Goal: Transaction & Acquisition: Purchase product/service

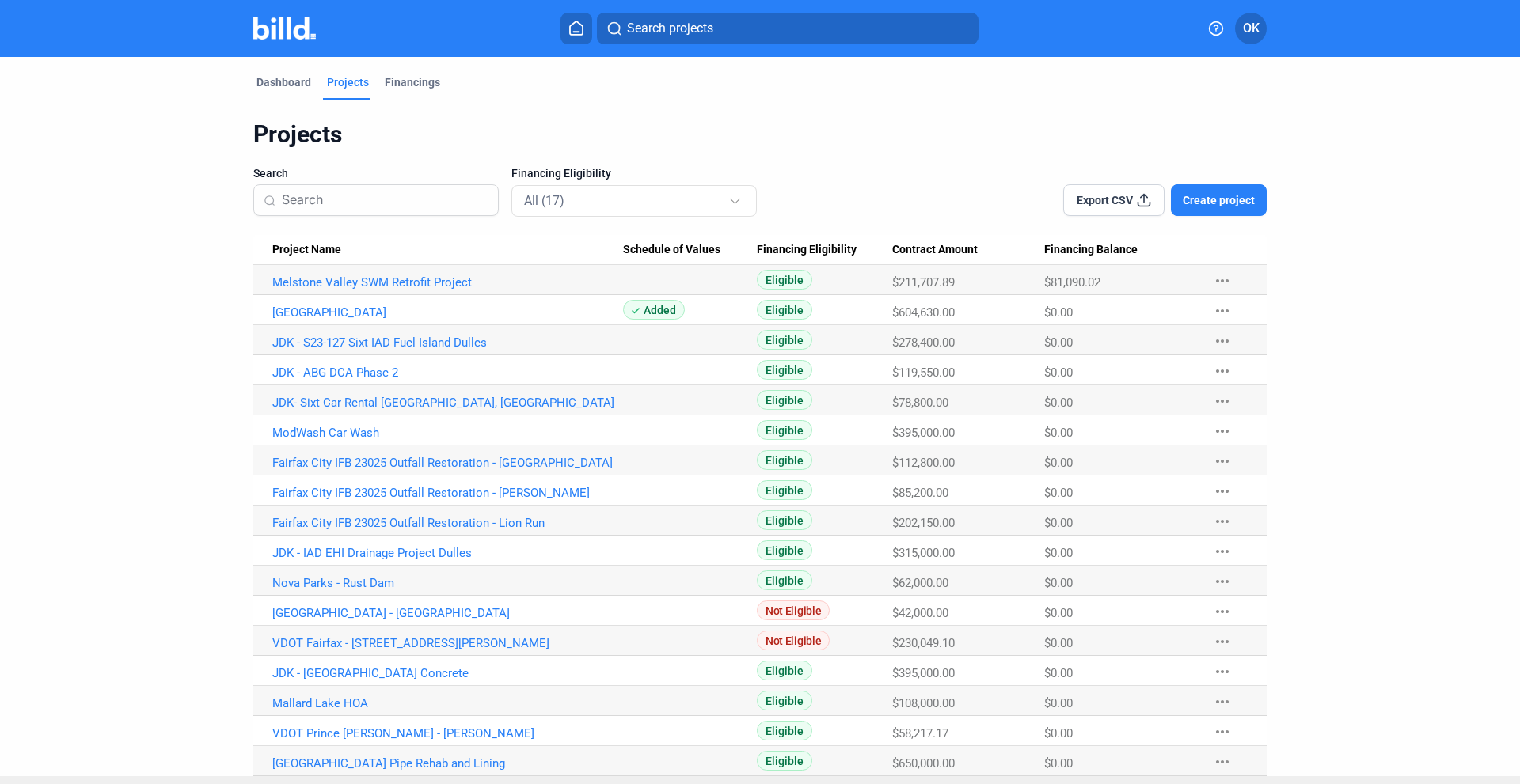
click at [1199, 196] on span "Create project" at bounding box center [1218, 200] width 72 height 16
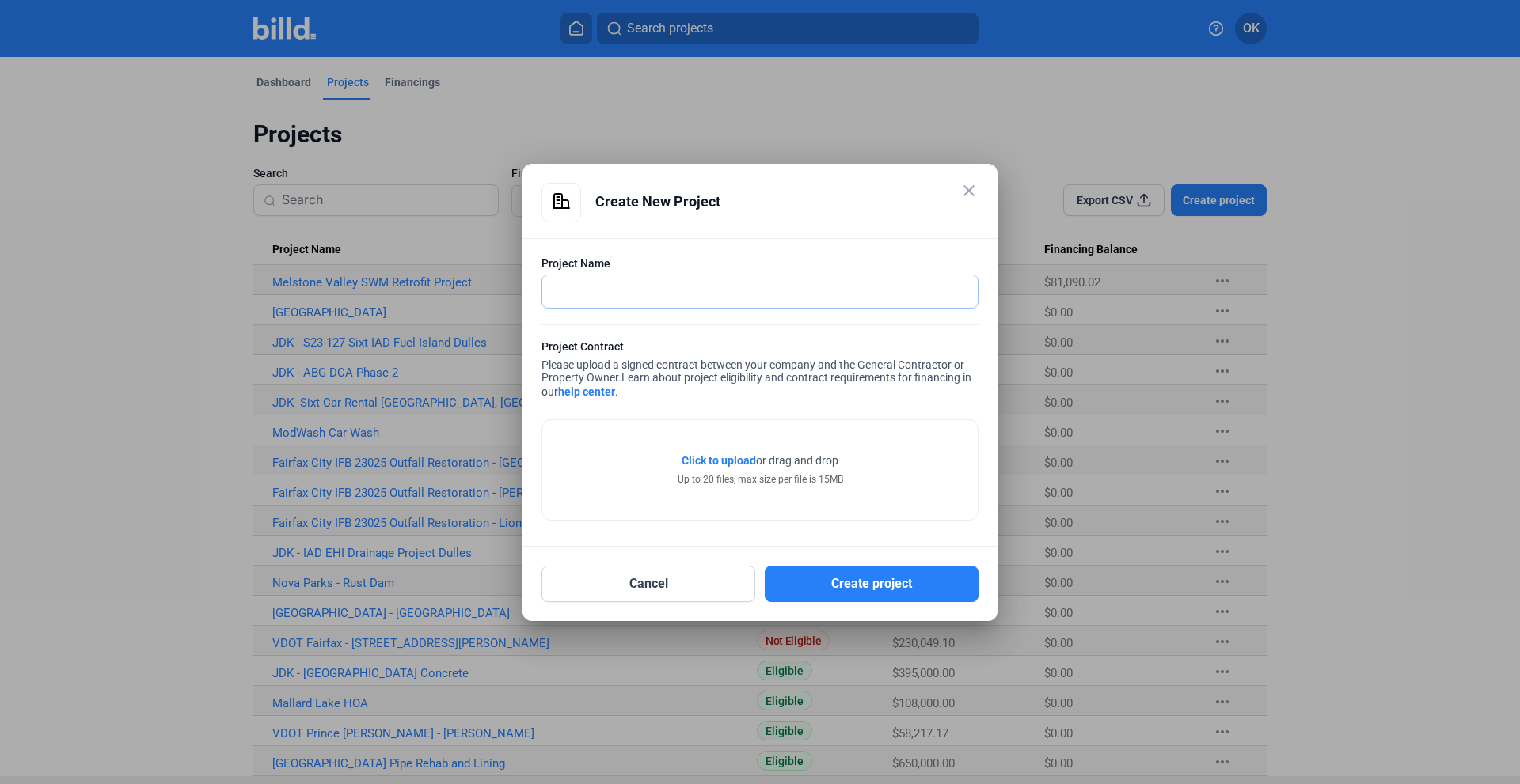
click at [606, 283] on input "text" at bounding box center [751, 292] width 418 height 32
type input "Lucketts Playground"
click at [727, 461] on span "Click to upload" at bounding box center [718, 460] width 74 height 12
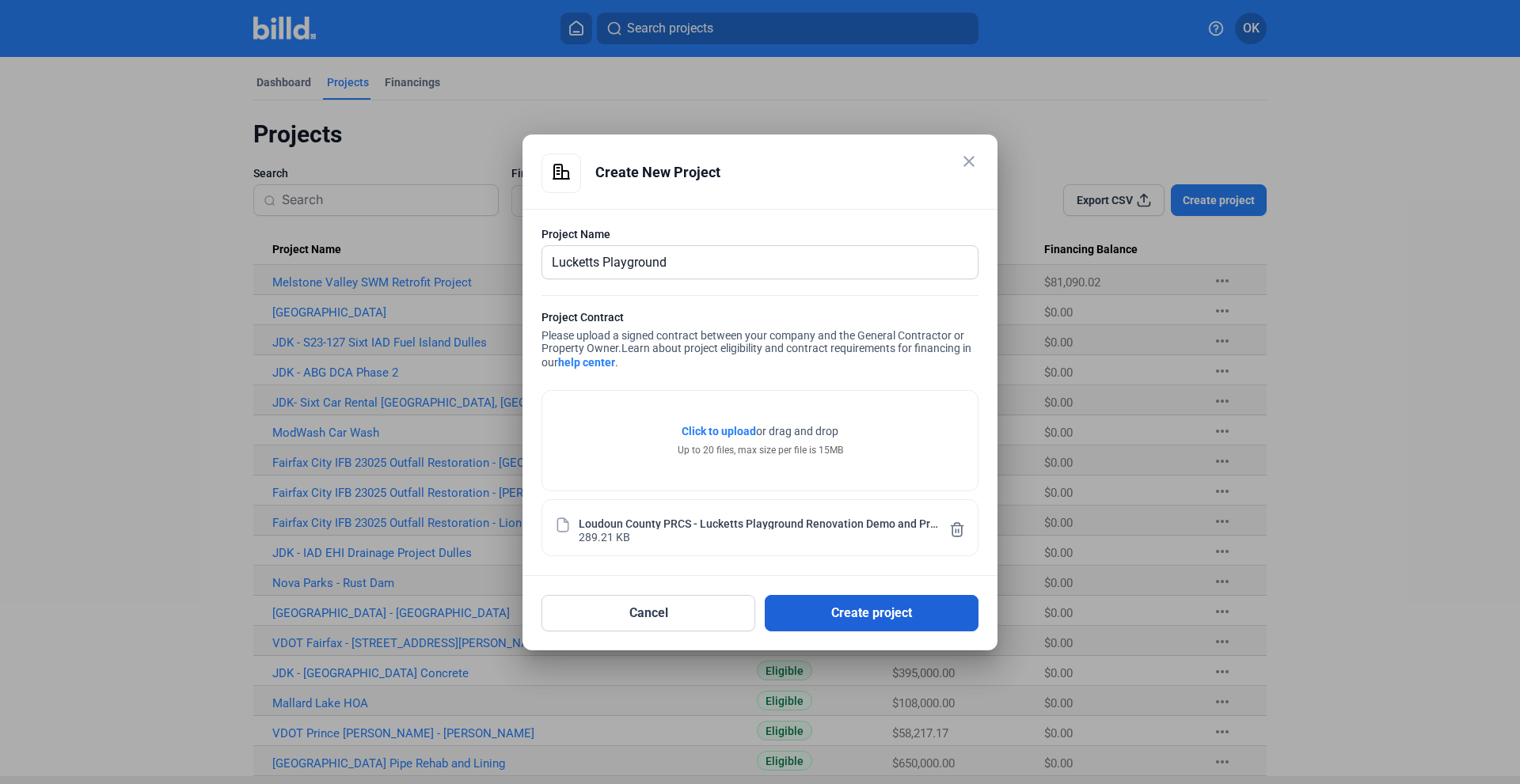
click at [889, 608] on button "Create project" at bounding box center [871, 613] width 214 height 36
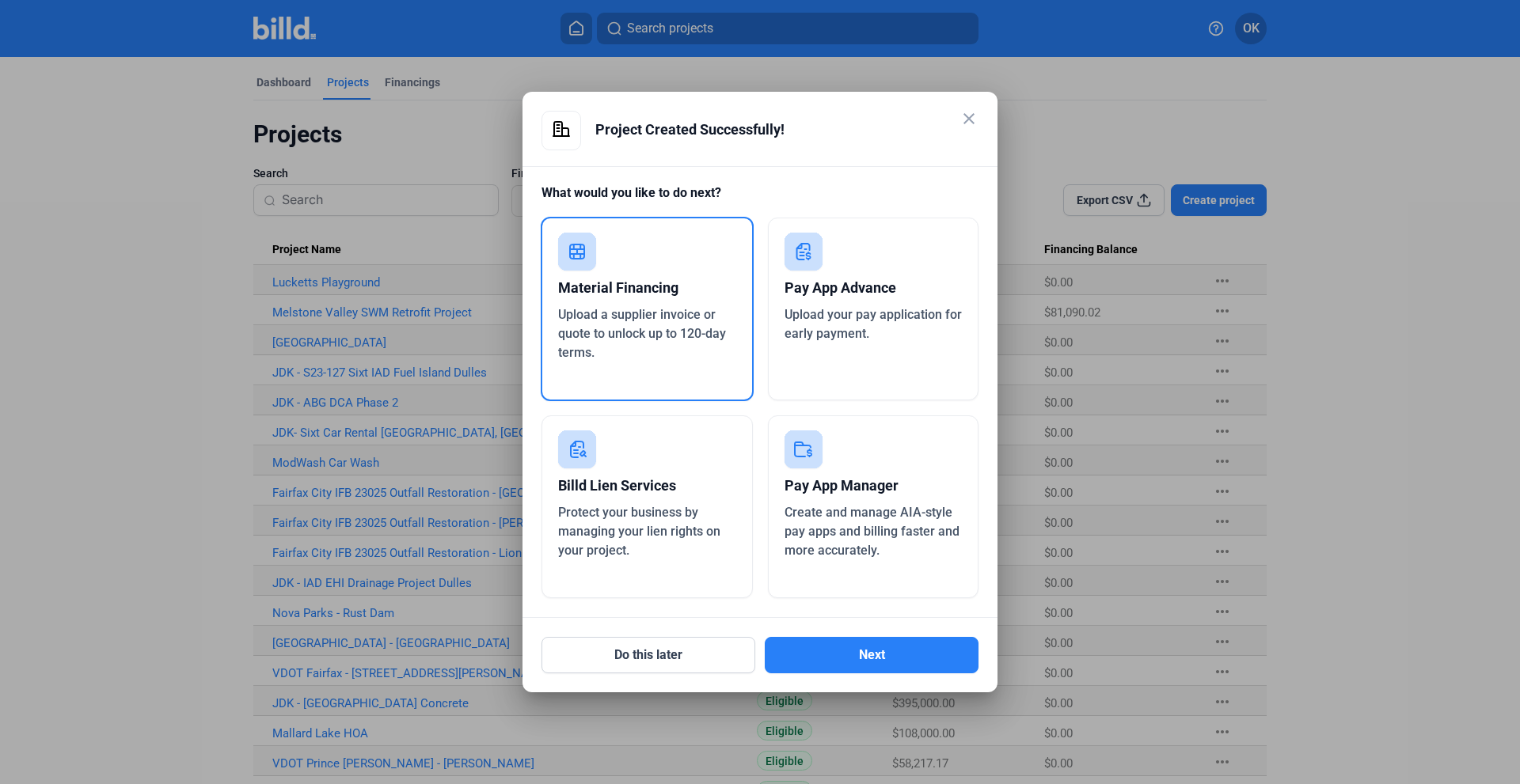
click at [866, 294] on div "Pay App Advance" at bounding box center [873, 288] width 178 height 35
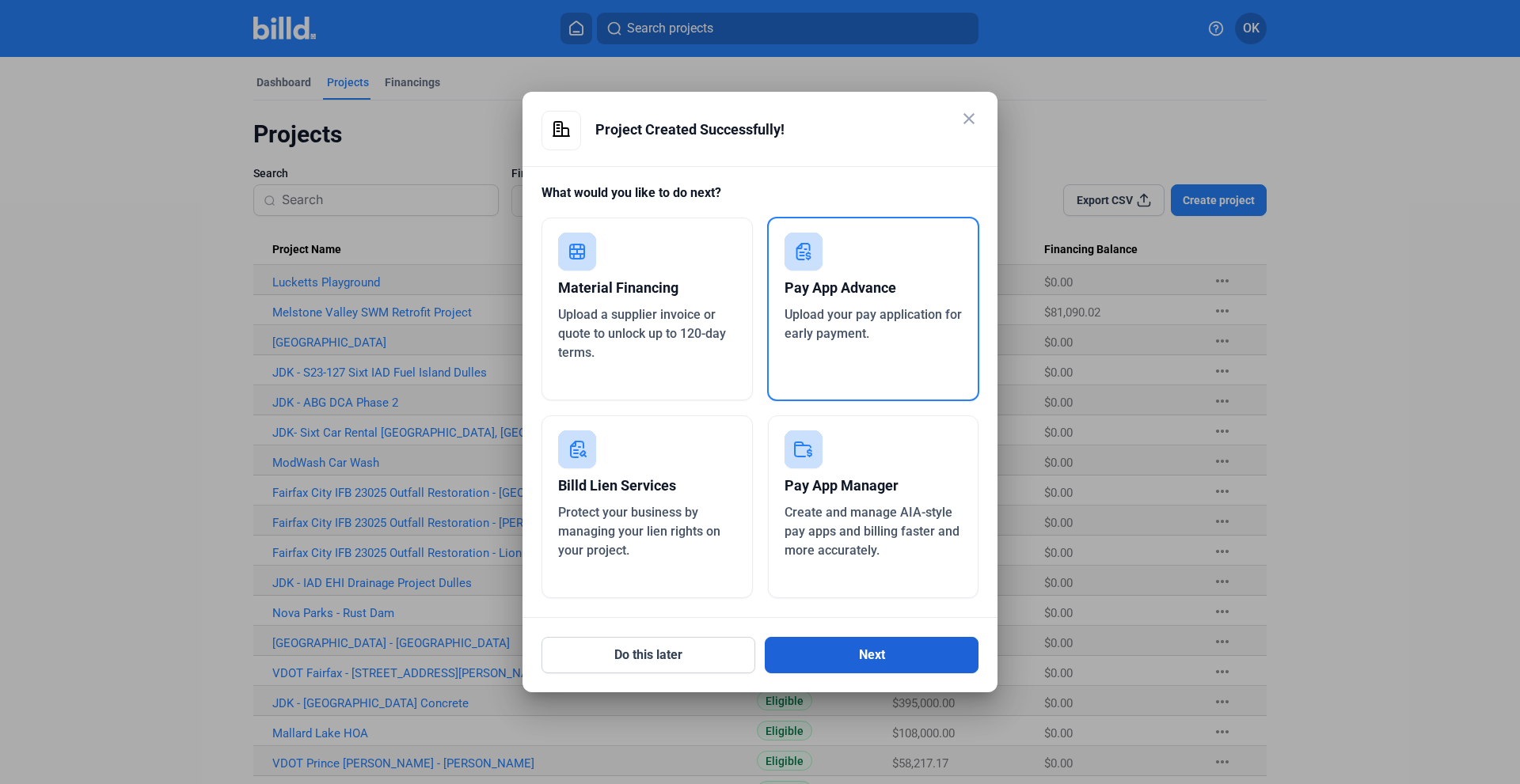
click at [824, 652] on button "Next" at bounding box center [871, 655] width 214 height 36
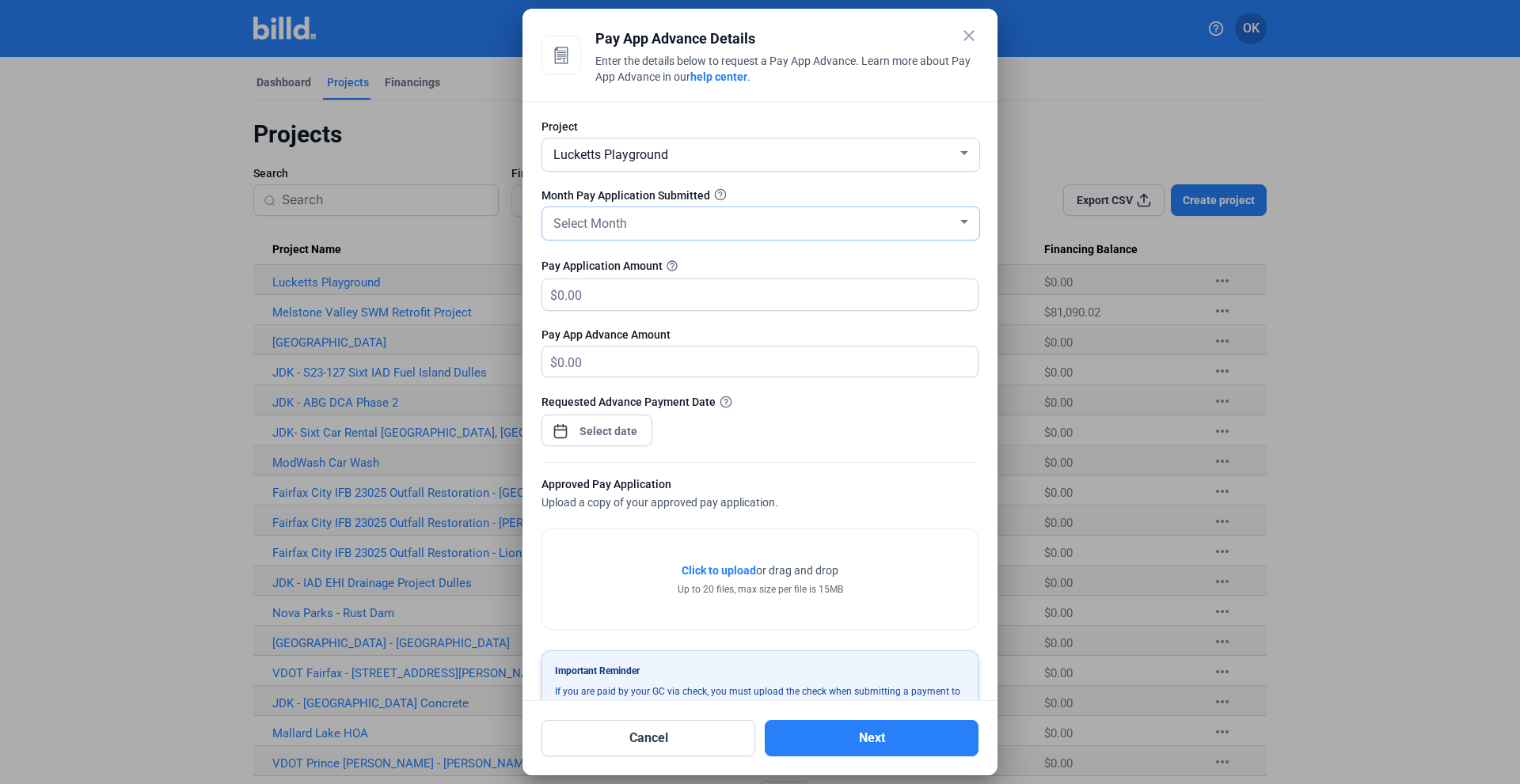
click at [887, 229] on div "Select Month" at bounding box center [754, 222] width 406 height 22
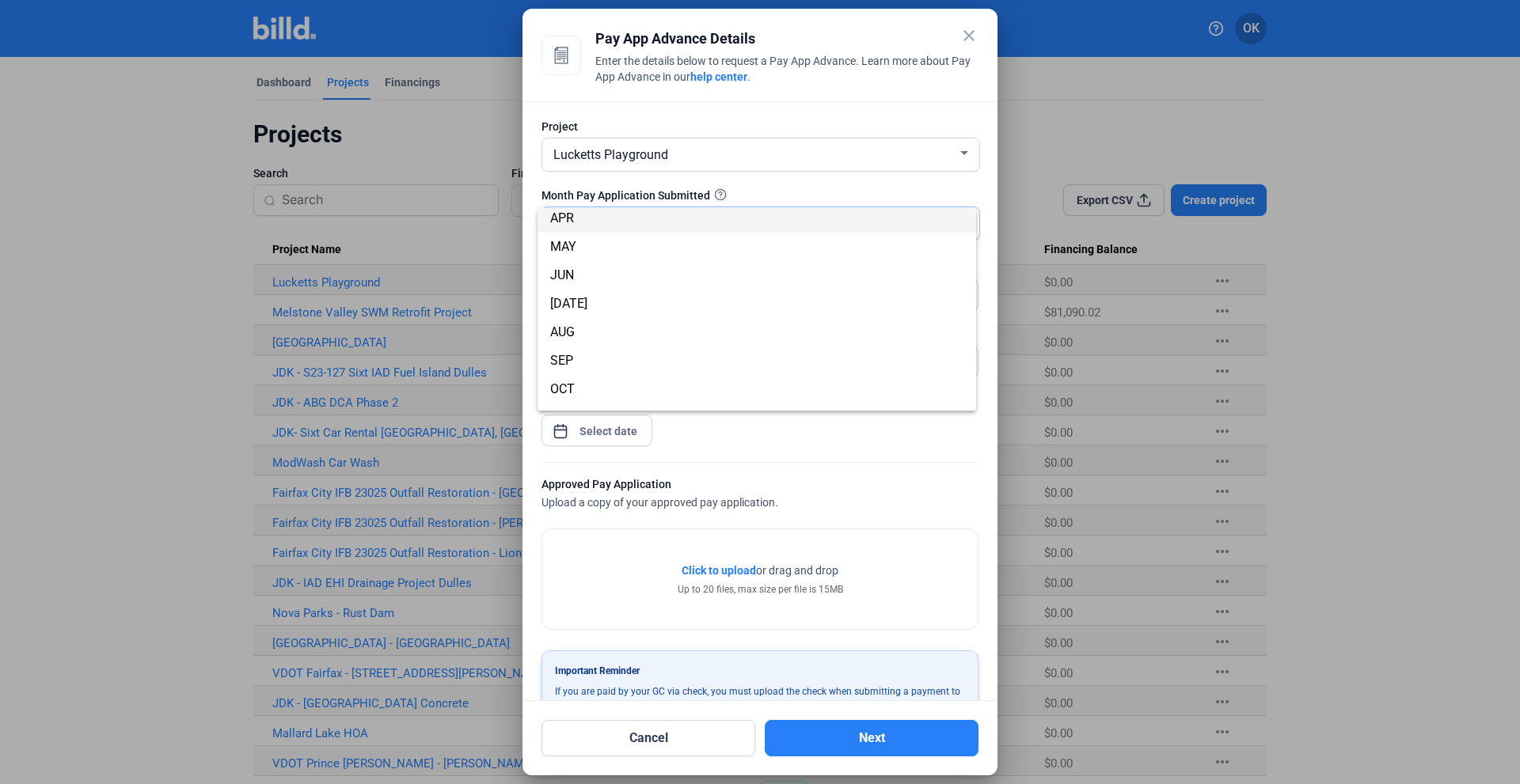
scroll to position [139, 0]
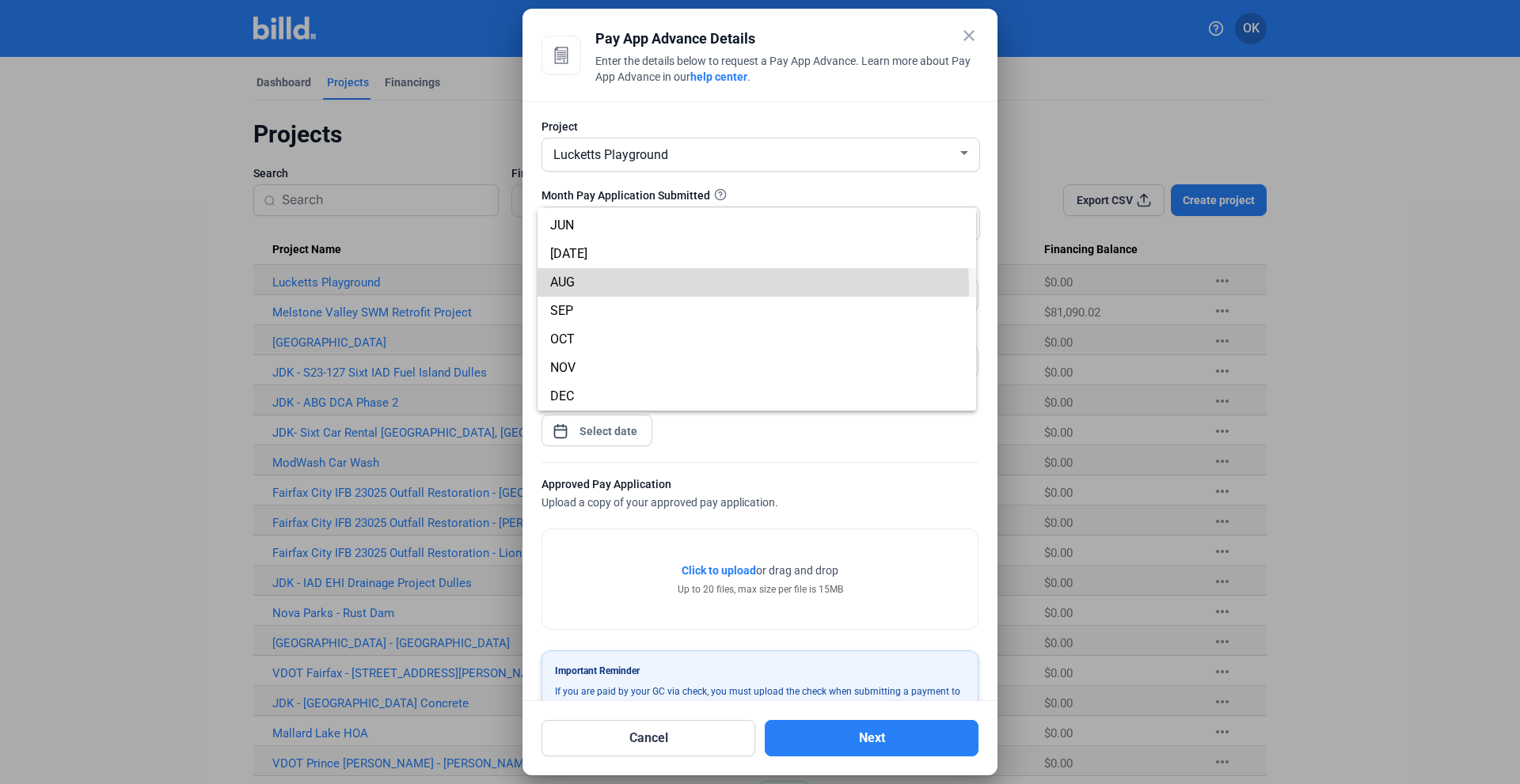
click at [575, 290] on span "AUG" at bounding box center [757, 282] width 413 height 29
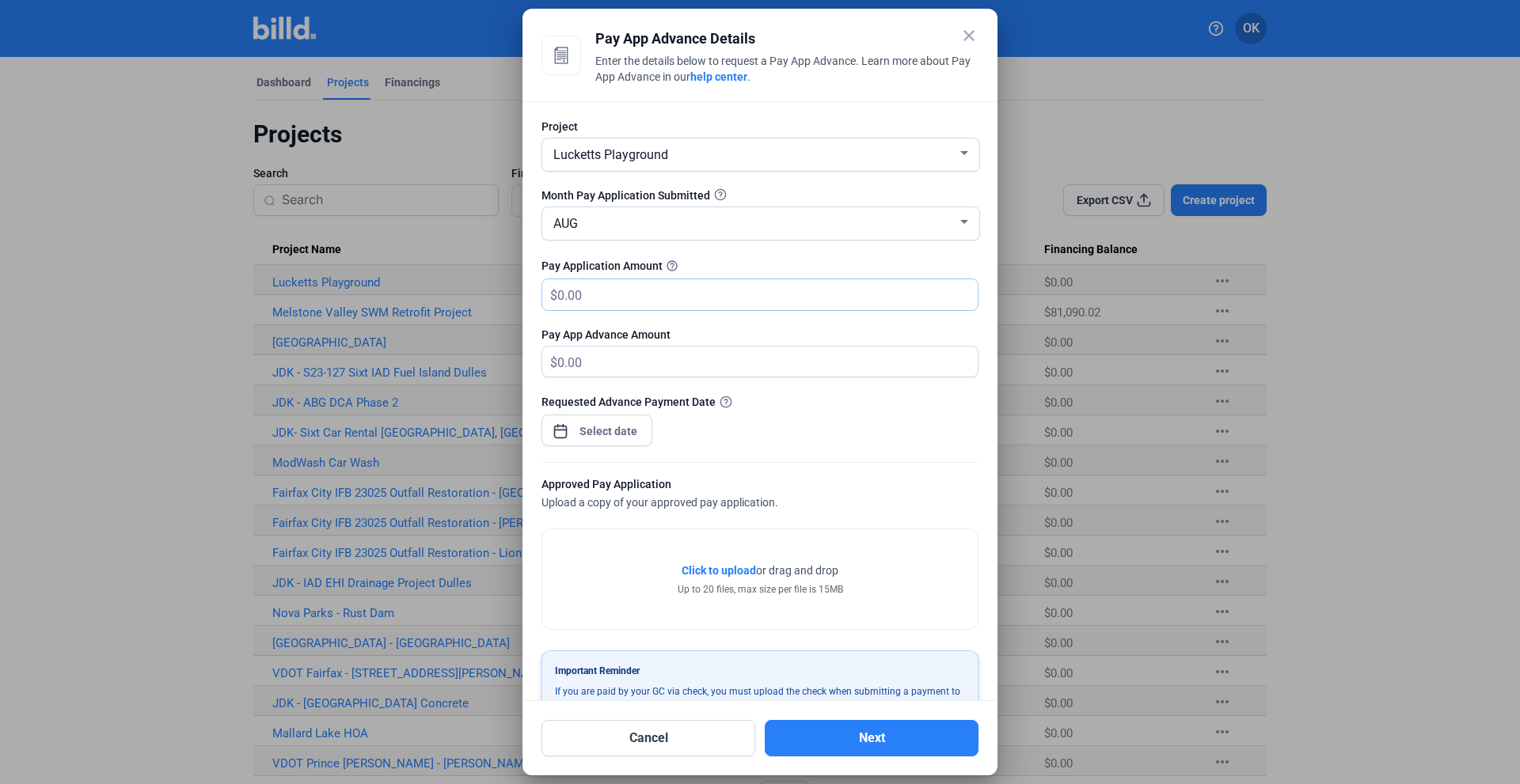
click at [596, 295] on input "text" at bounding box center [758, 295] width 402 height 31
click at [571, 629] on div "Click to upload Tap to upload or drag and drop Up to 20 files, max size per fil…" at bounding box center [760, 579] width 435 height 100
drag, startPoint x: 597, startPoint y: 290, endPoint x: 546, endPoint y: 293, distance: 51.1
click at [546, 293] on div "$" at bounding box center [760, 295] width 435 height 31
type input "86,333.00"
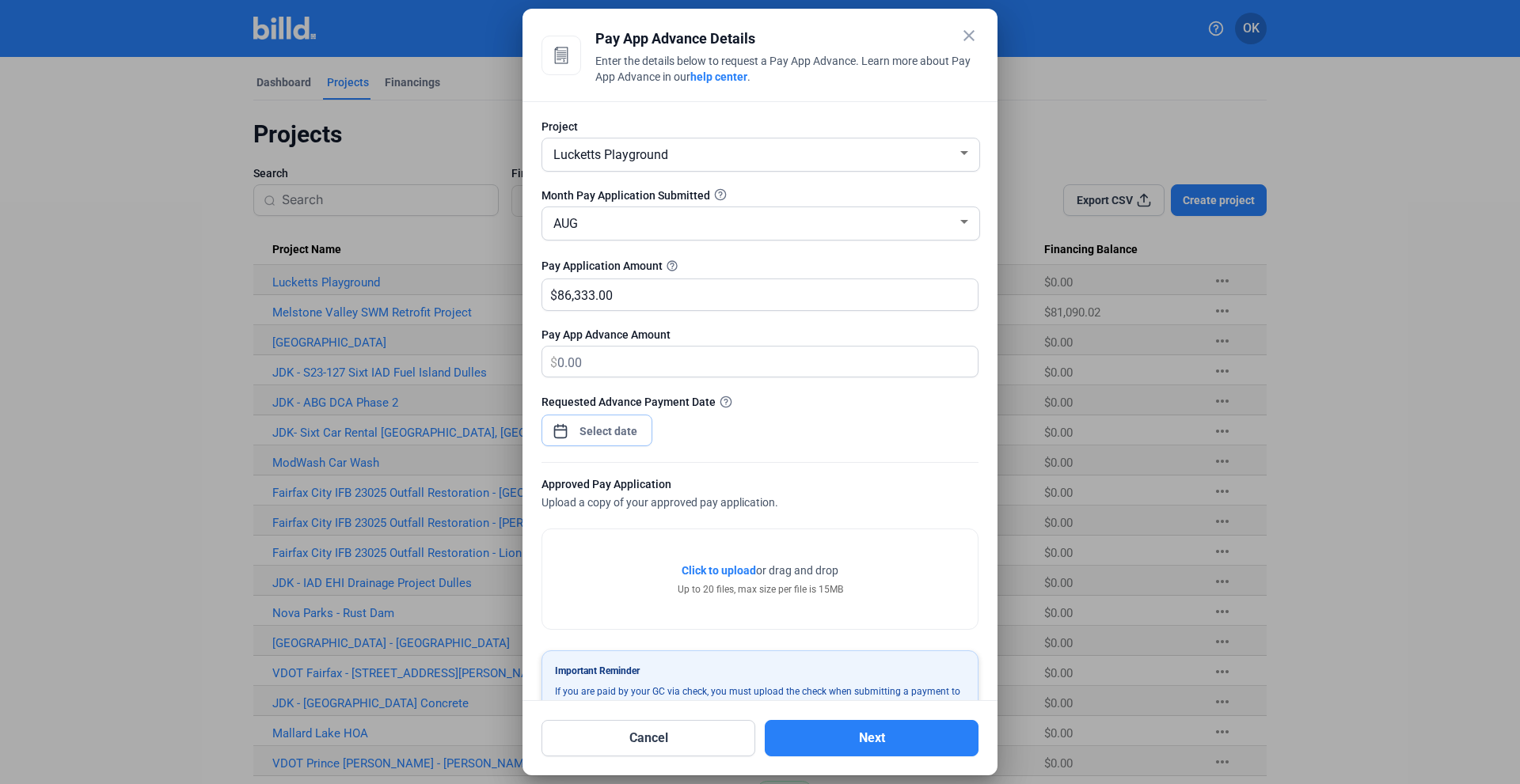
click at [577, 434] on div "close Pay App Advance Details Enter the details below to request a Pay App Adva…" at bounding box center [760, 392] width 1520 height 784
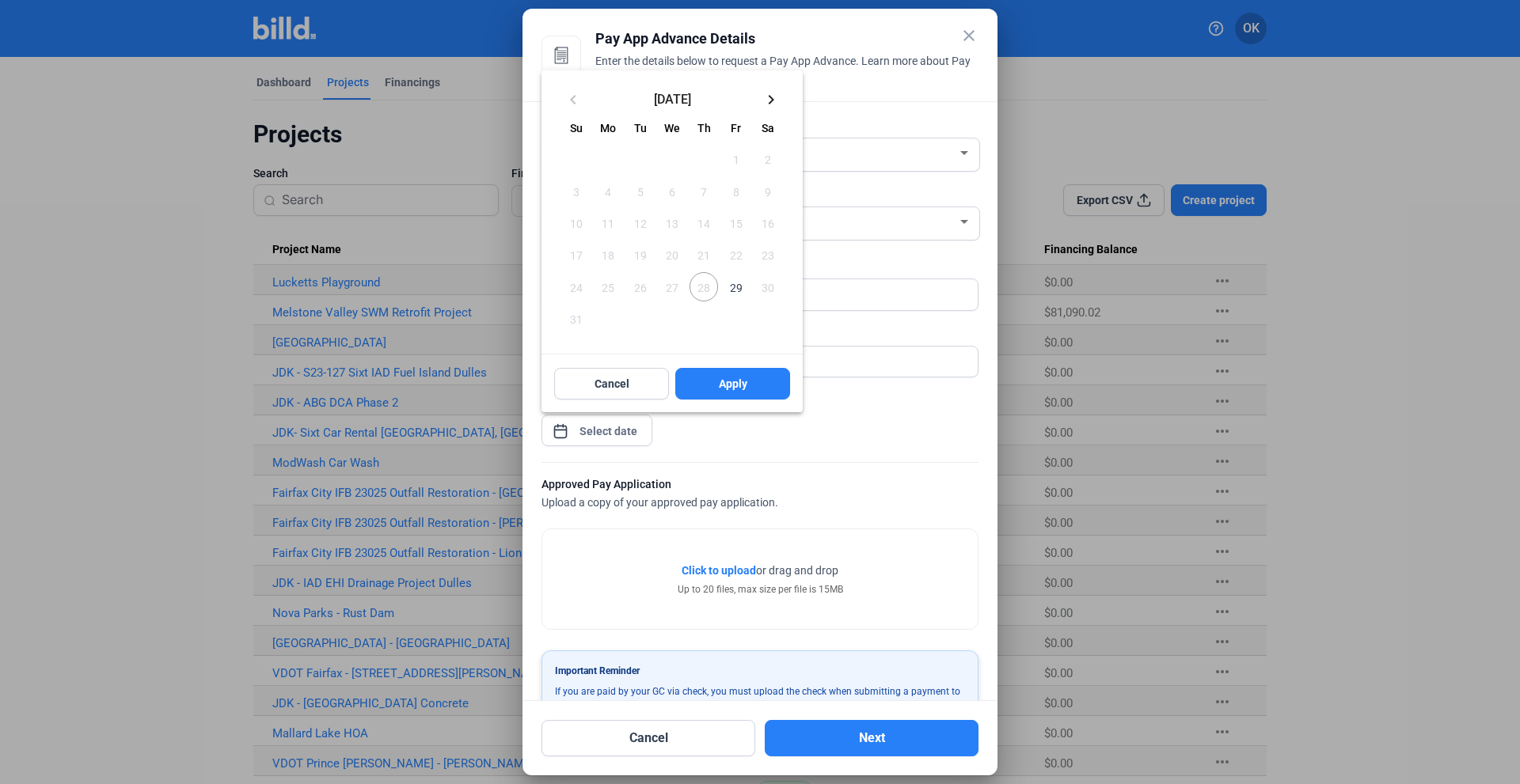
click at [737, 290] on span "29" at bounding box center [736, 286] width 29 height 29
click at [733, 385] on span "Apply" at bounding box center [733, 383] width 29 height 16
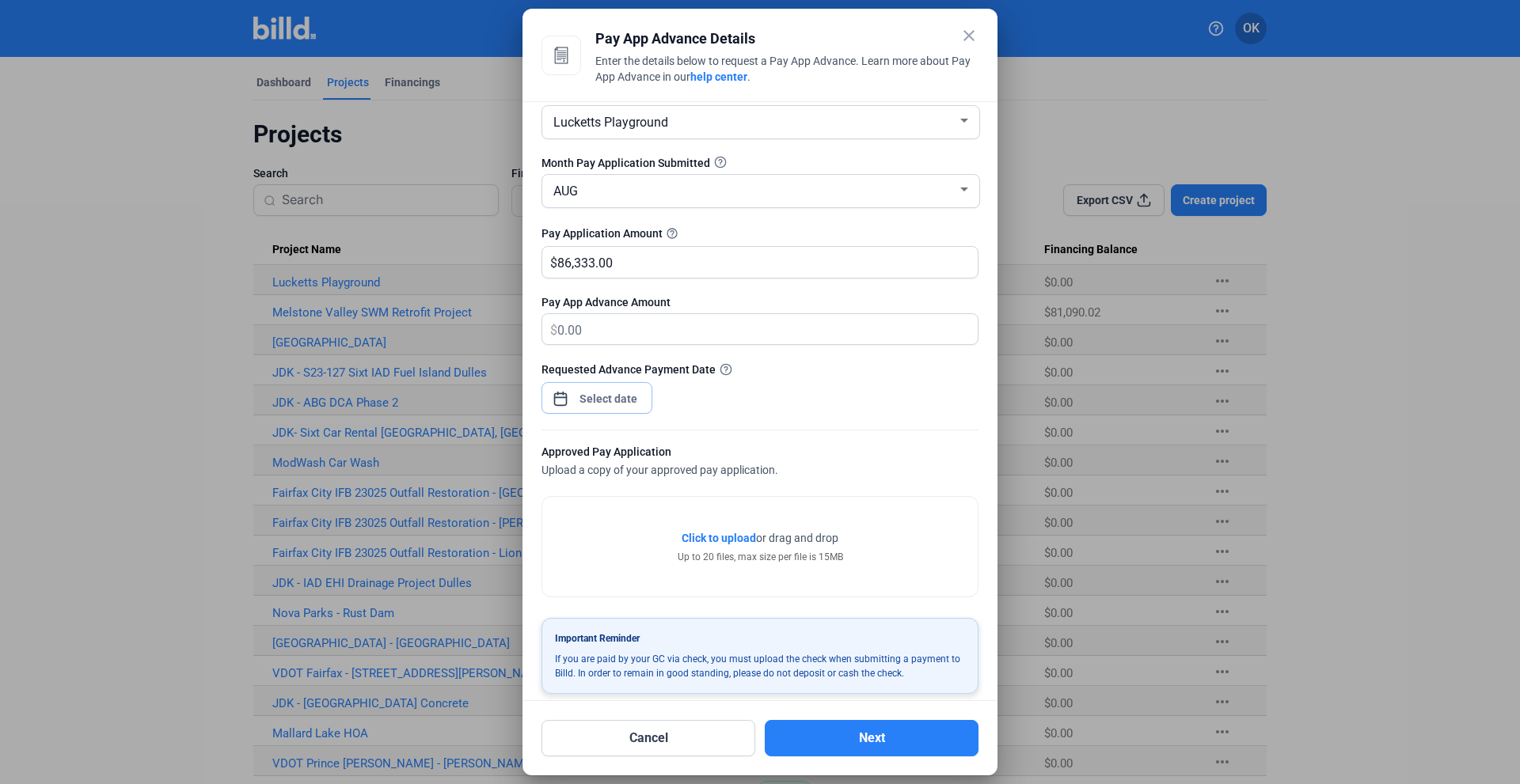
scroll to position [47, 0]
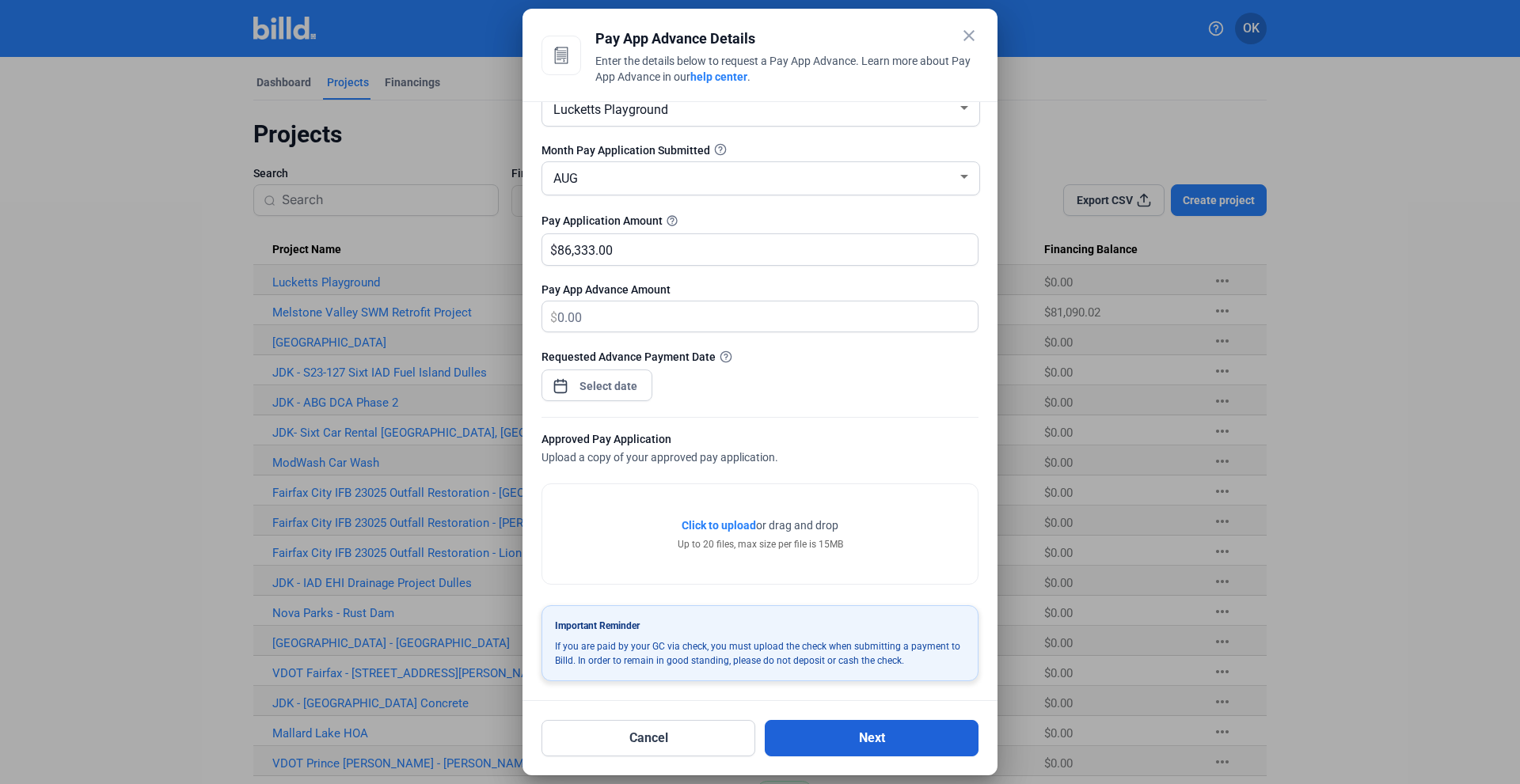
click at [854, 738] on button "Next" at bounding box center [871, 738] width 214 height 36
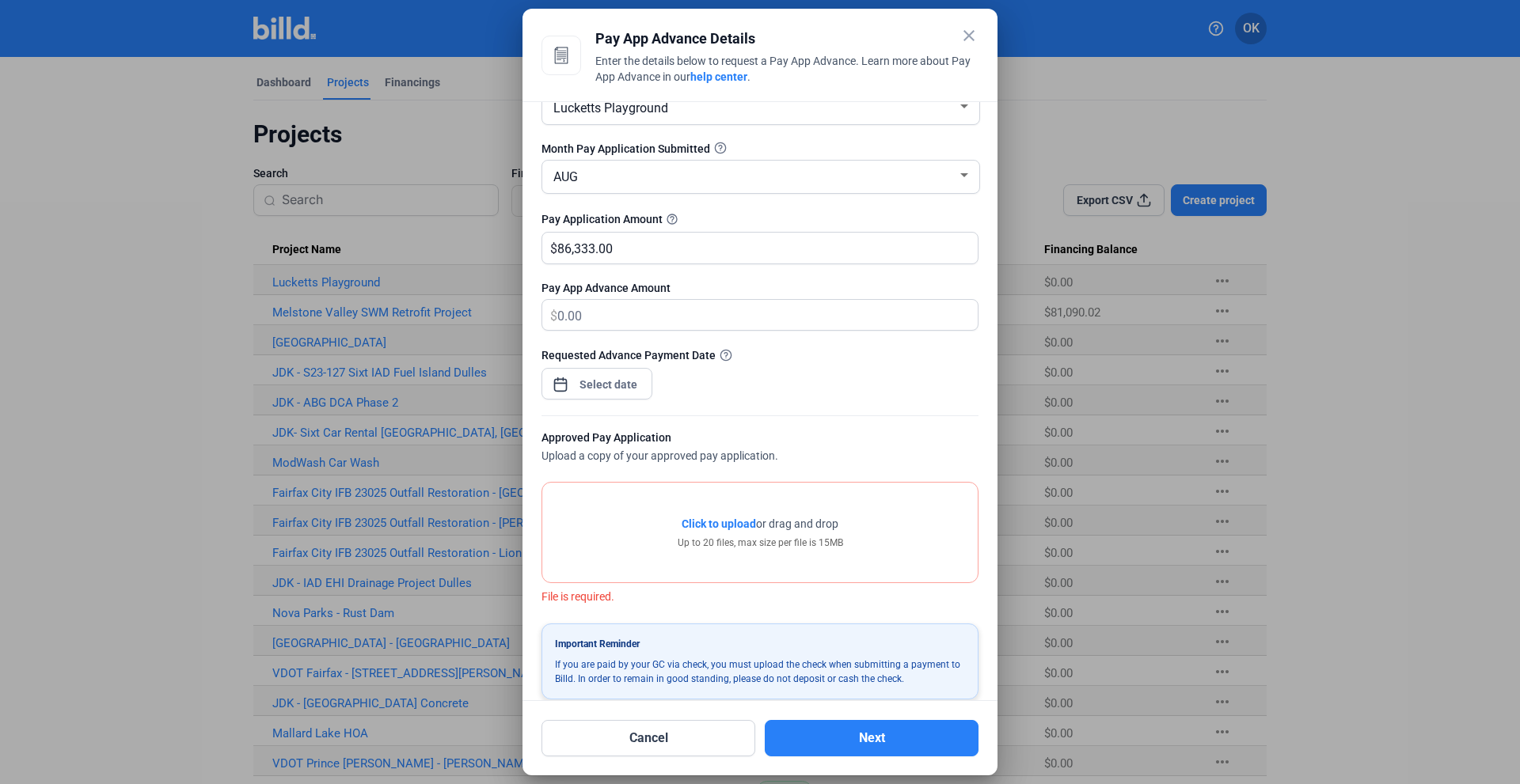
click at [697, 527] on span "Click to upload" at bounding box center [718, 524] width 74 height 12
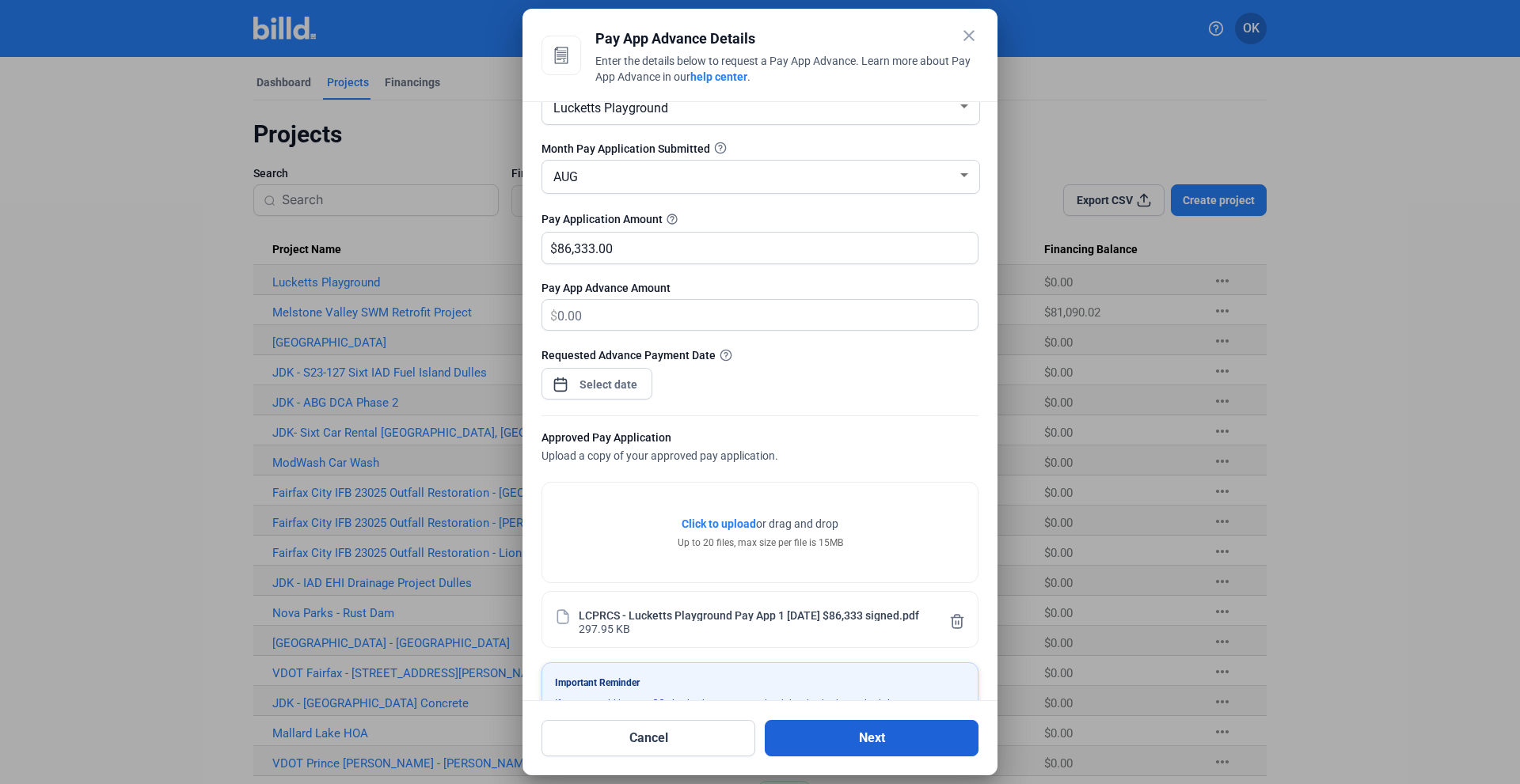
click at [853, 736] on button "Next" at bounding box center [871, 738] width 214 height 36
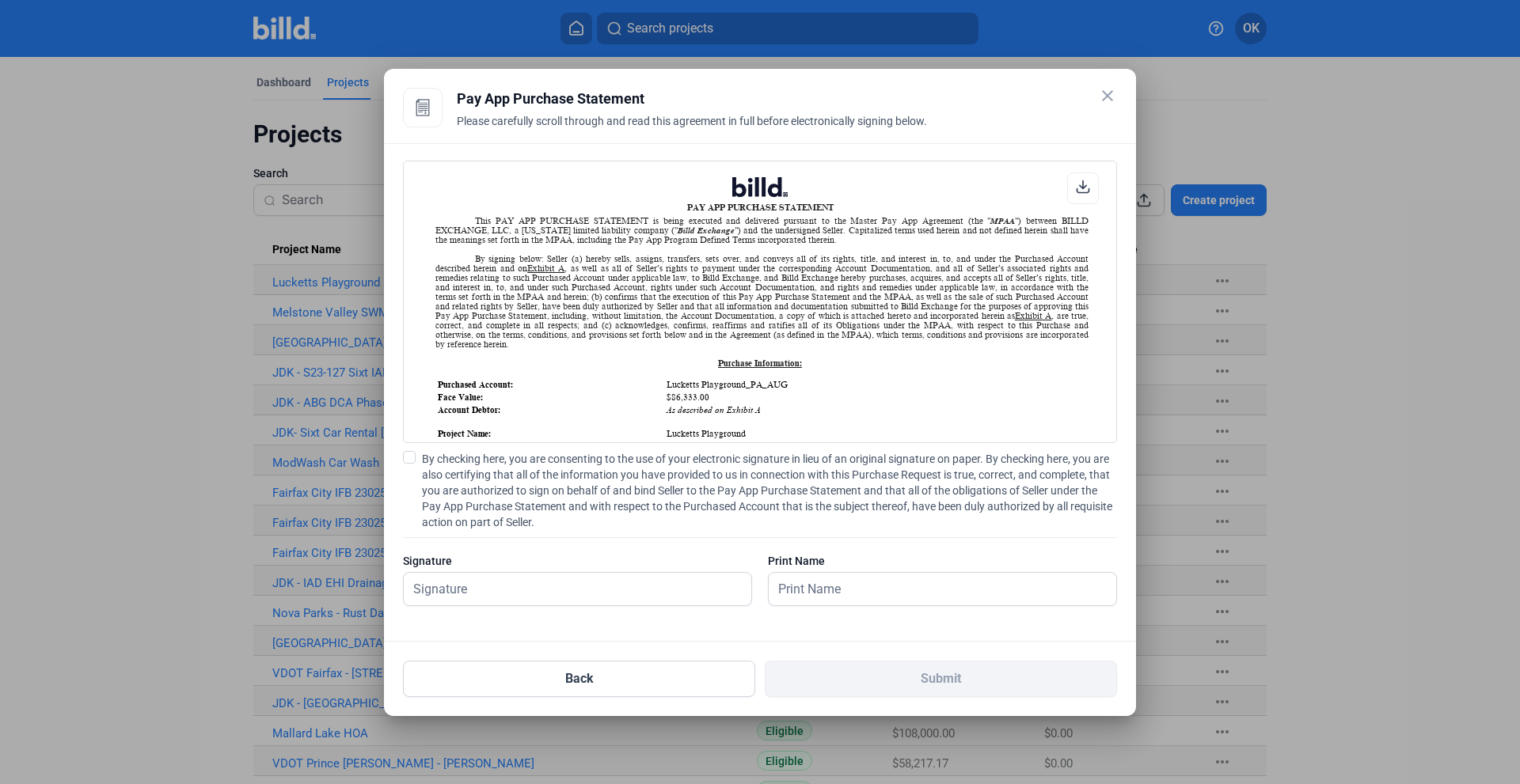
scroll to position [158, 0]
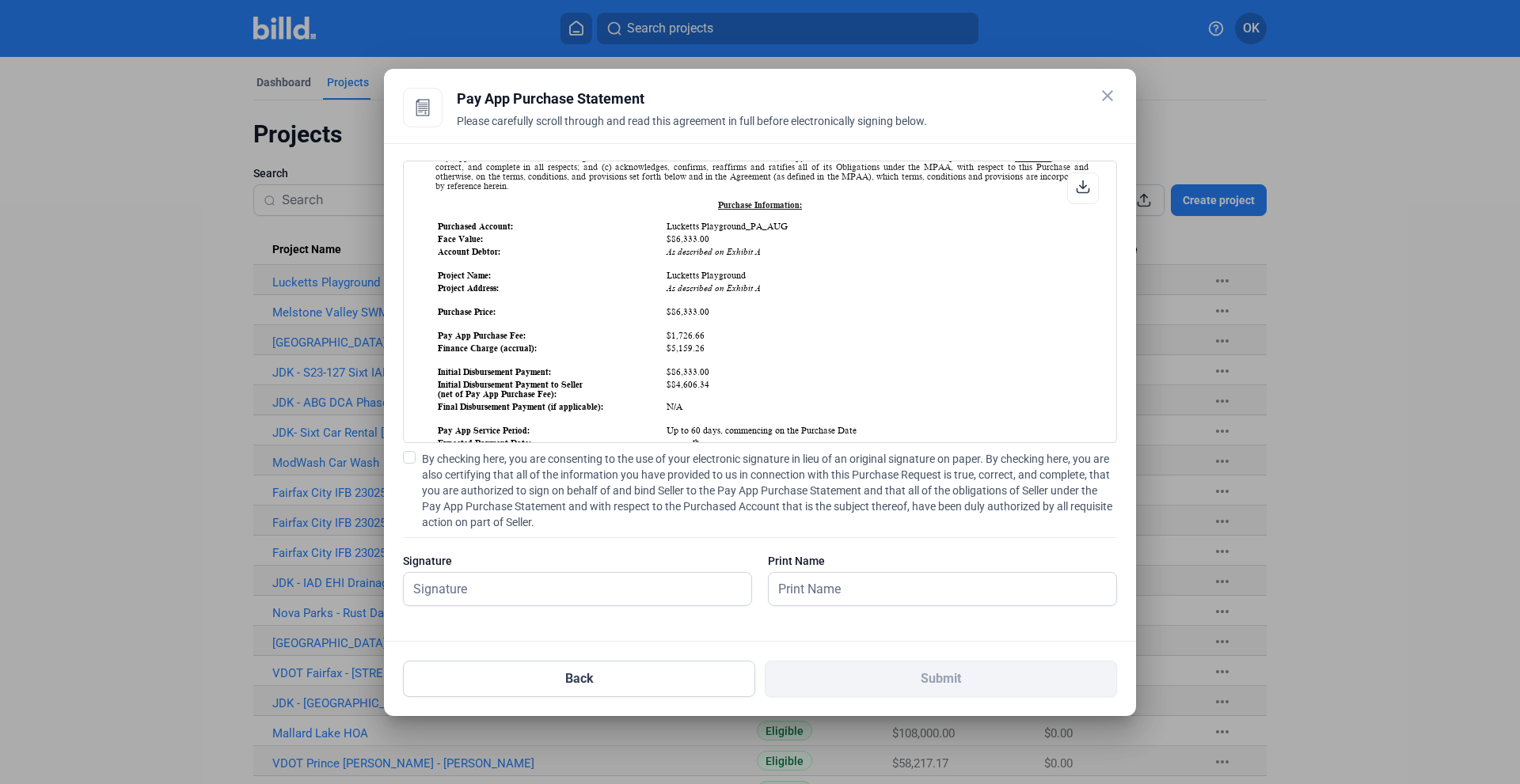
click at [408, 458] on span at bounding box center [408, 457] width 12 height 12
click at [0, 0] on input "By checking here, you are consenting to the use of your electronic signature in…" at bounding box center [0, 0] width 0 height 0
click at [518, 581] on input "text" at bounding box center [569, 589] width 330 height 32
type input "[PERSON_NAME]"
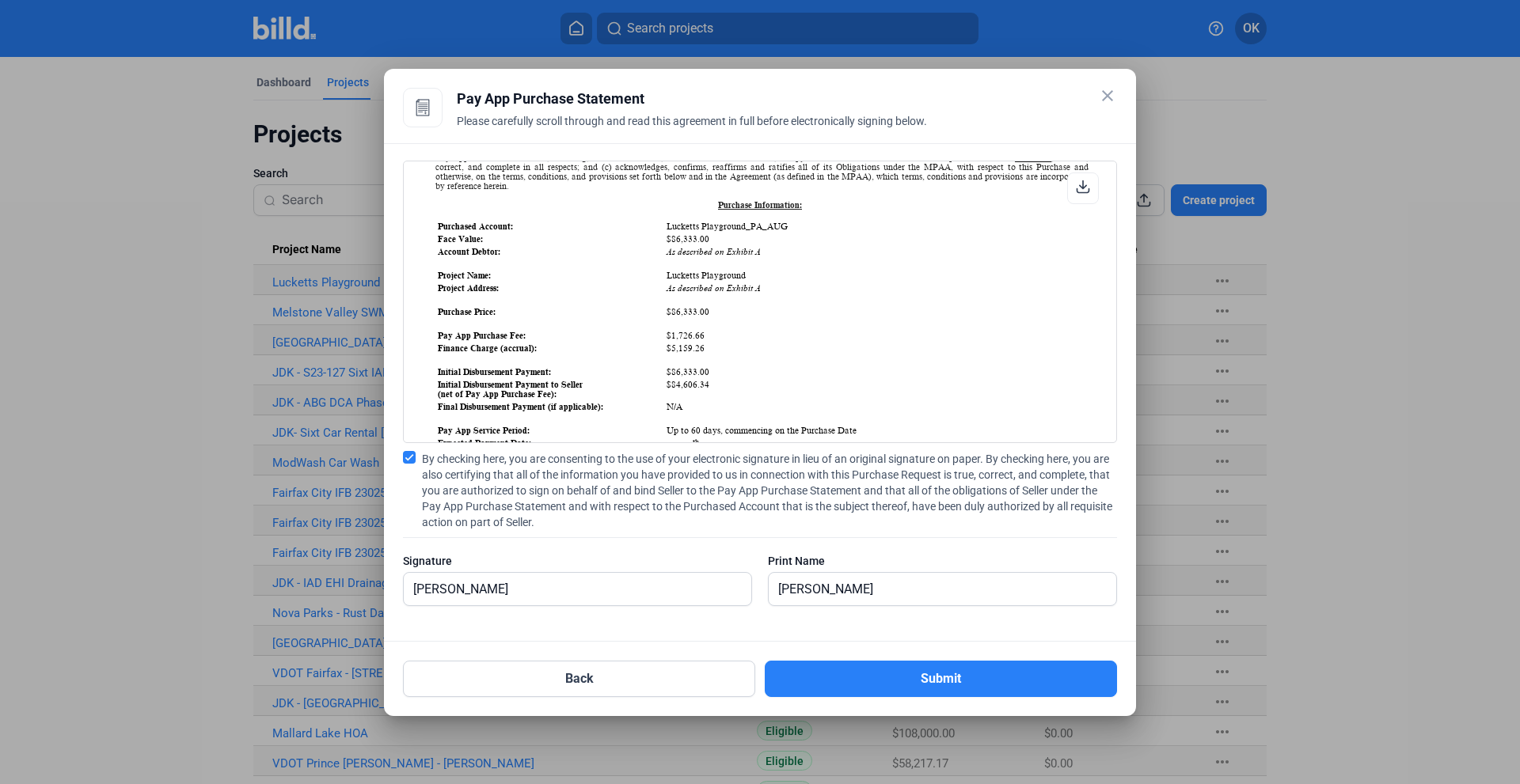
click at [1084, 189] on icon at bounding box center [1082, 186] width 14 height 14
click at [932, 680] on button "Submit" at bounding box center [940, 679] width 352 height 36
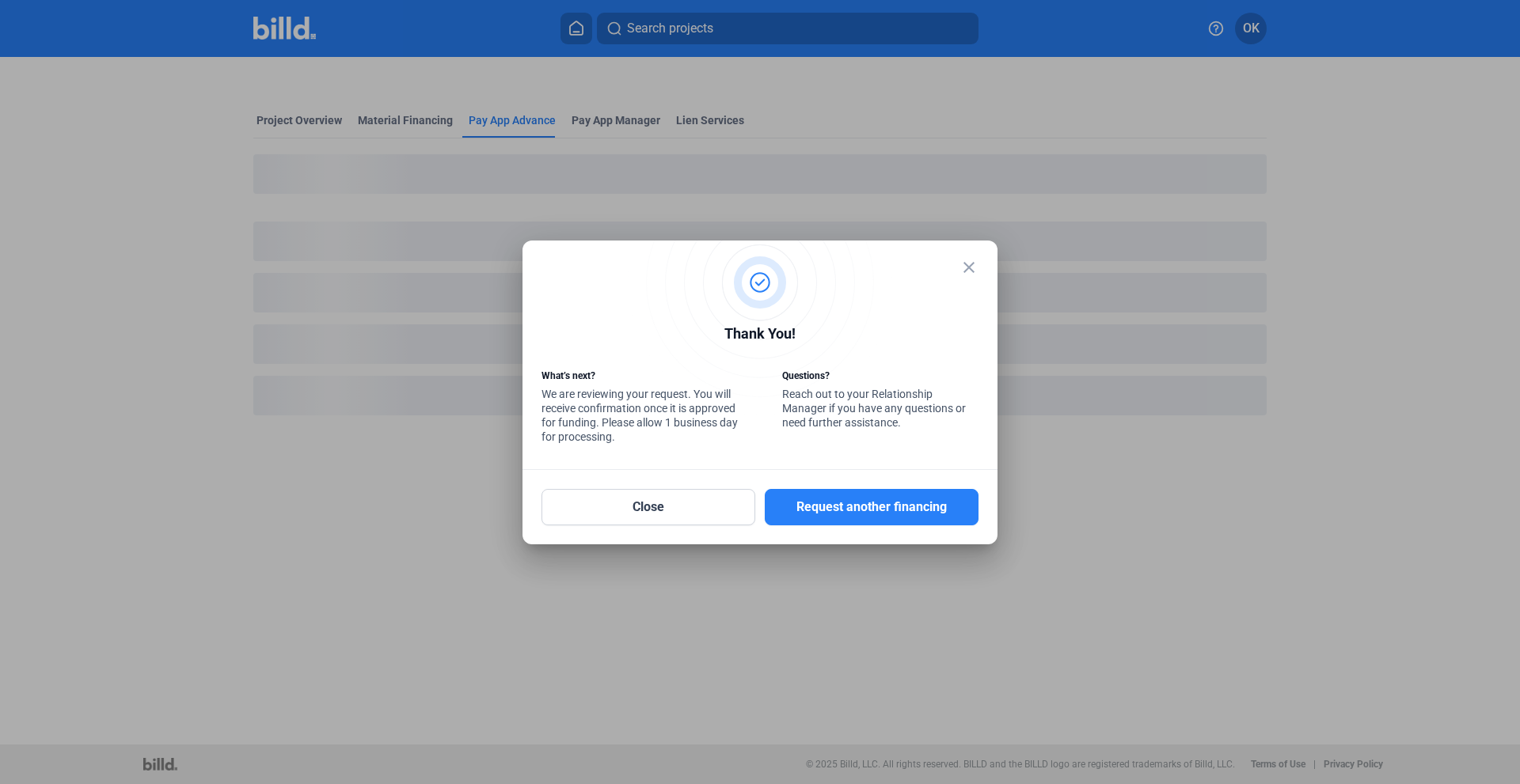
click at [962, 267] on mat-icon "close" at bounding box center [968, 267] width 19 height 19
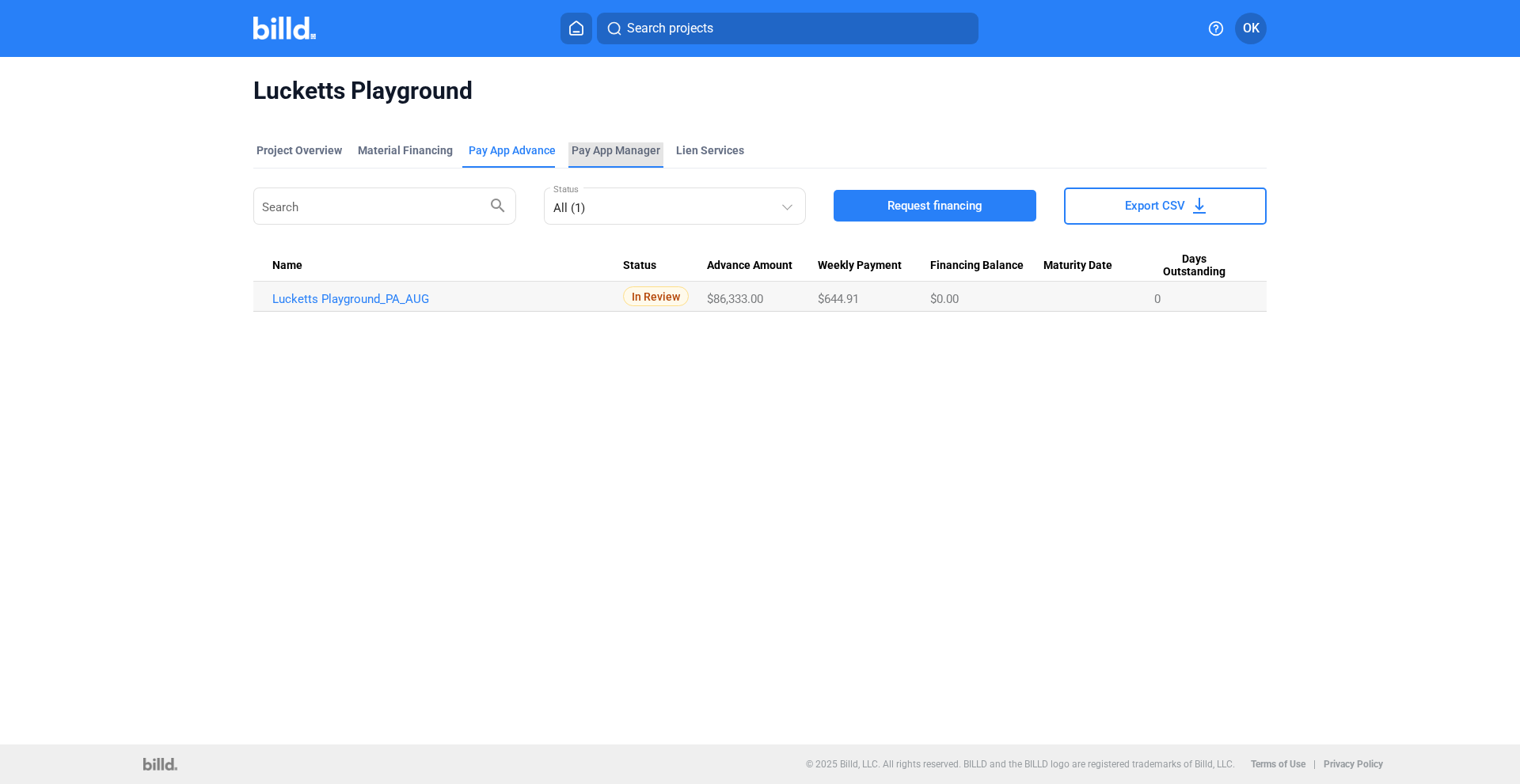
click at [593, 154] on span "Pay App Manager" at bounding box center [615, 150] width 89 height 16
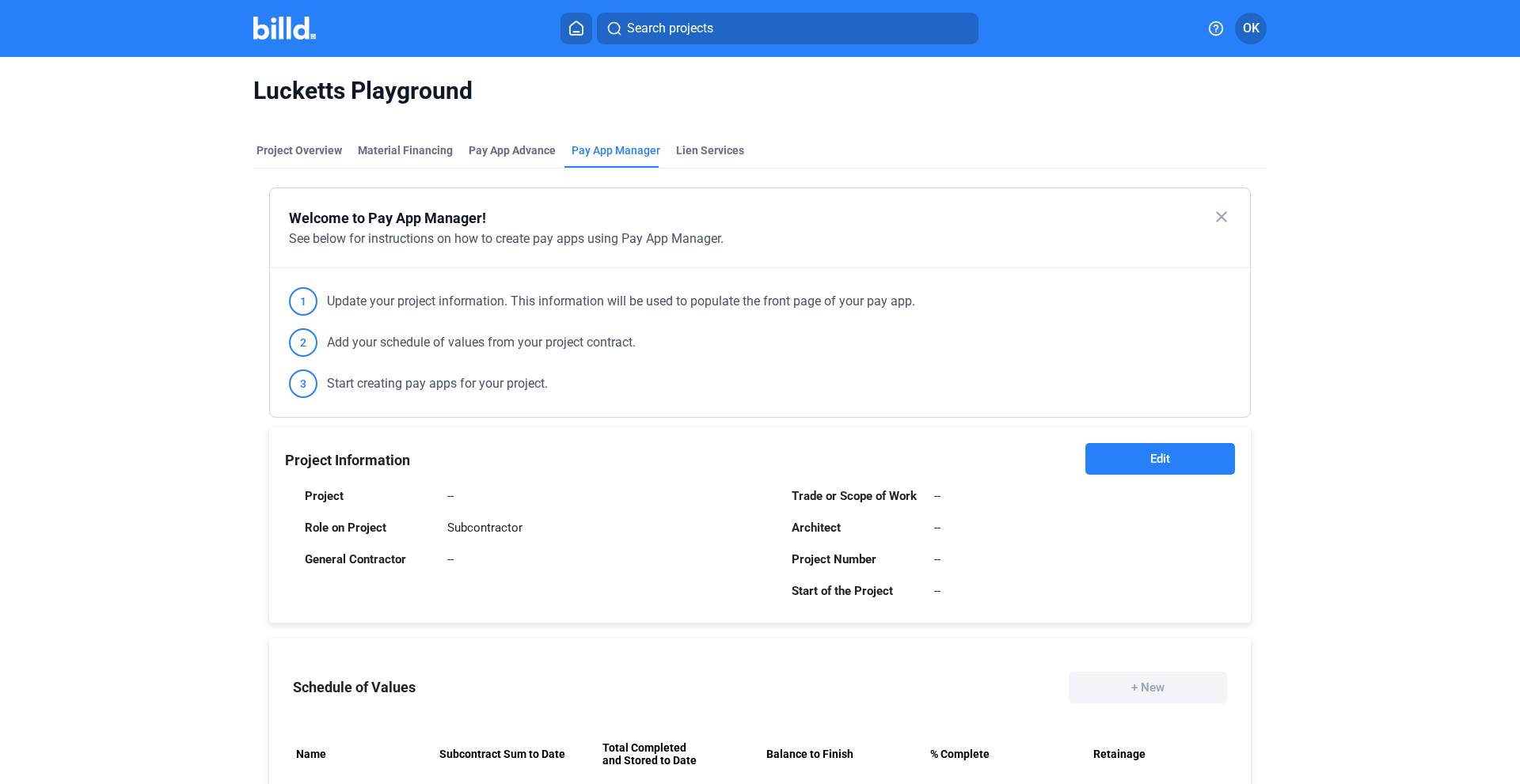
click at [583, 33] on icon at bounding box center [575, 28] width 12 height 13
